Goal: Navigation & Orientation: Find specific page/section

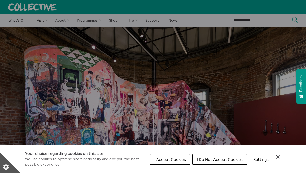
click at [160, 161] on button "I Accept Cookies" at bounding box center [170, 159] width 41 height 11
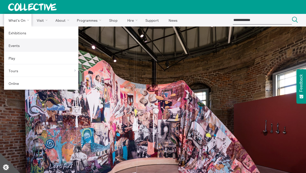
click at [24, 45] on link "Events" at bounding box center [41, 45] width 74 height 13
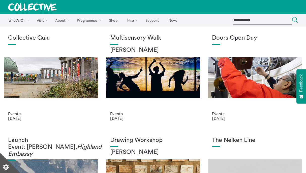
click at [79, 114] on p "Events" at bounding box center [51, 113] width 86 height 5
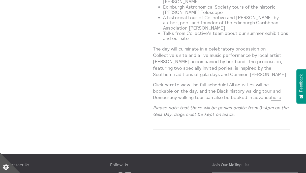
scroll to position [474, 0]
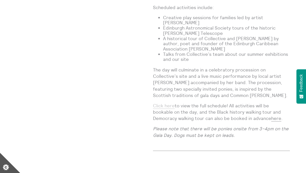
click at [170, 103] on link "Click here" at bounding box center [164, 106] width 22 height 6
